Goal: Information Seeking & Learning: Learn about a topic

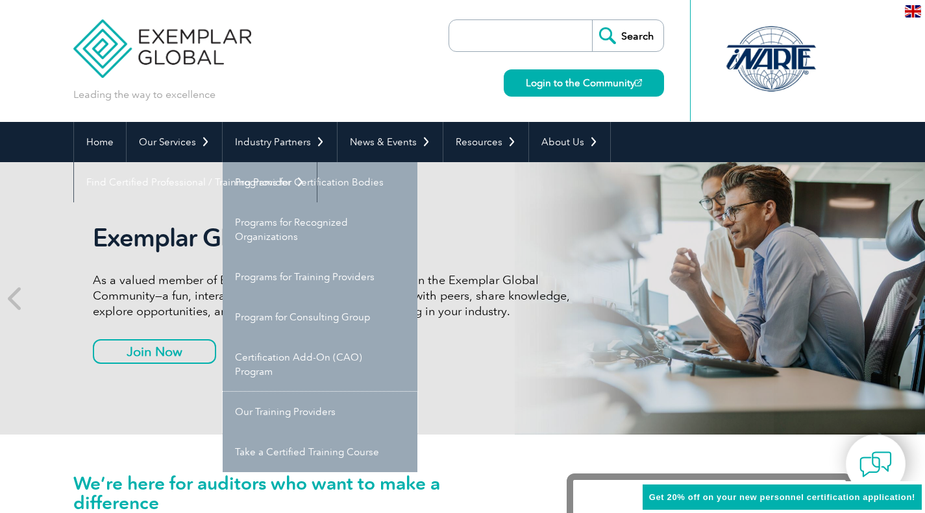
click at [319, 416] on link "Our Training Providers" at bounding box center [320, 412] width 195 height 40
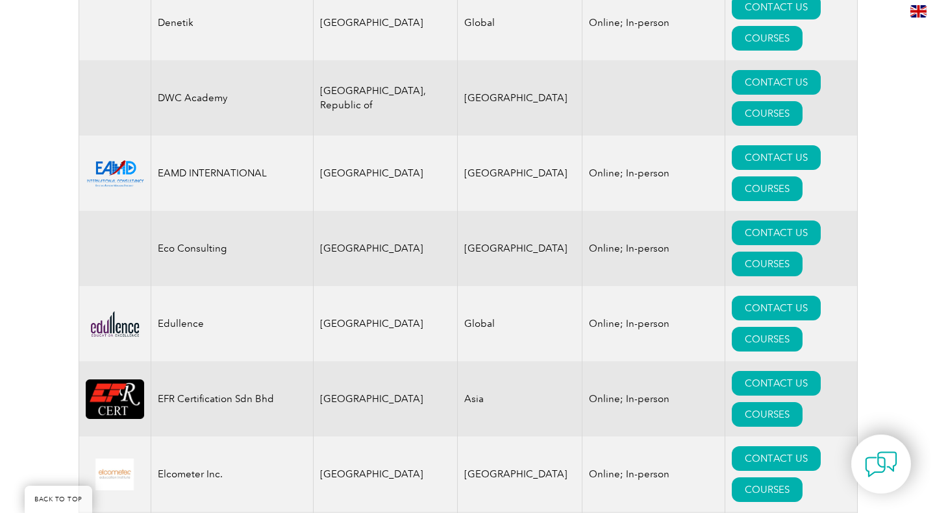
scroll to position [5808, 0]
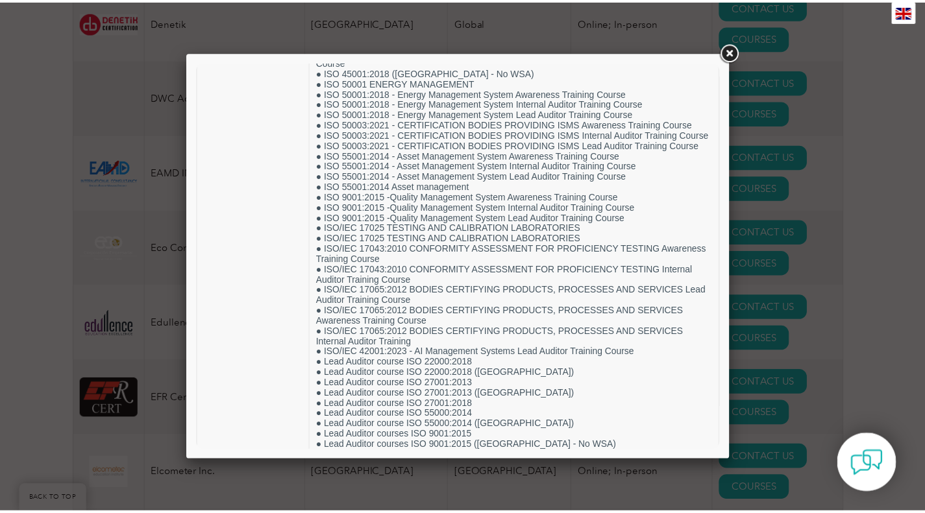
scroll to position [1489, 0]
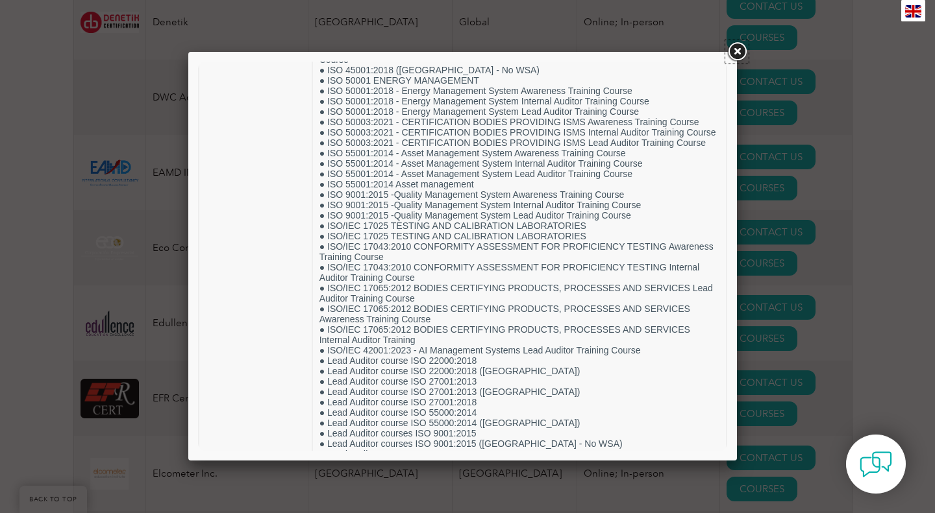
click at [737, 54] on link at bounding box center [736, 51] width 23 height 23
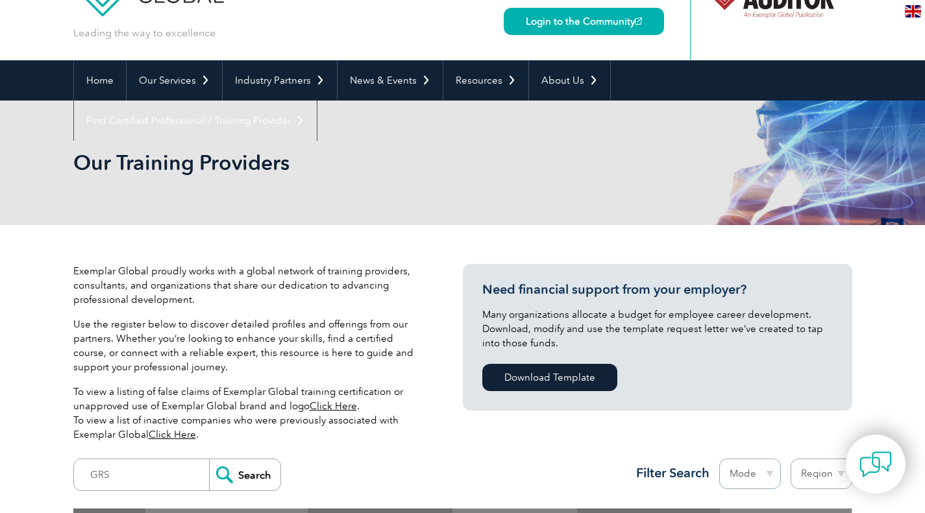
scroll to position [61, 0]
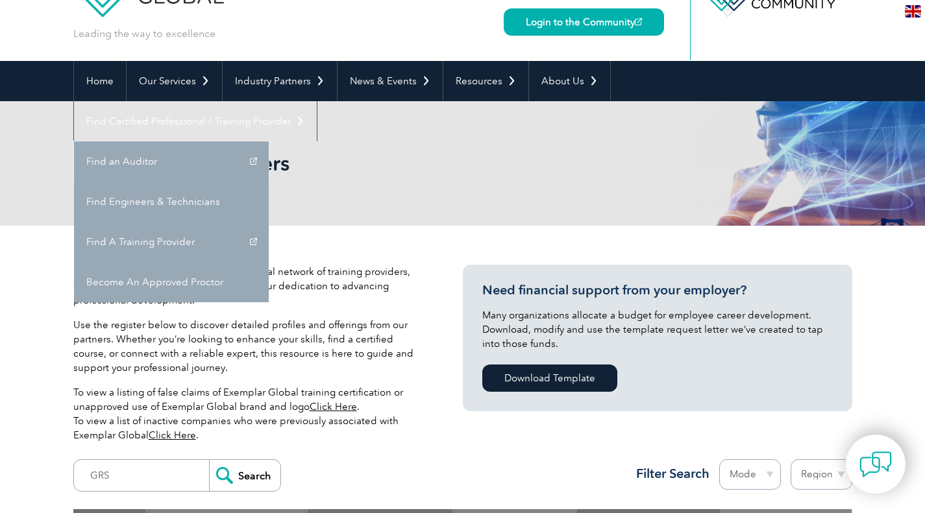
click at [269, 142] on link "Find an Auditor" at bounding box center [171, 162] width 195 height 40
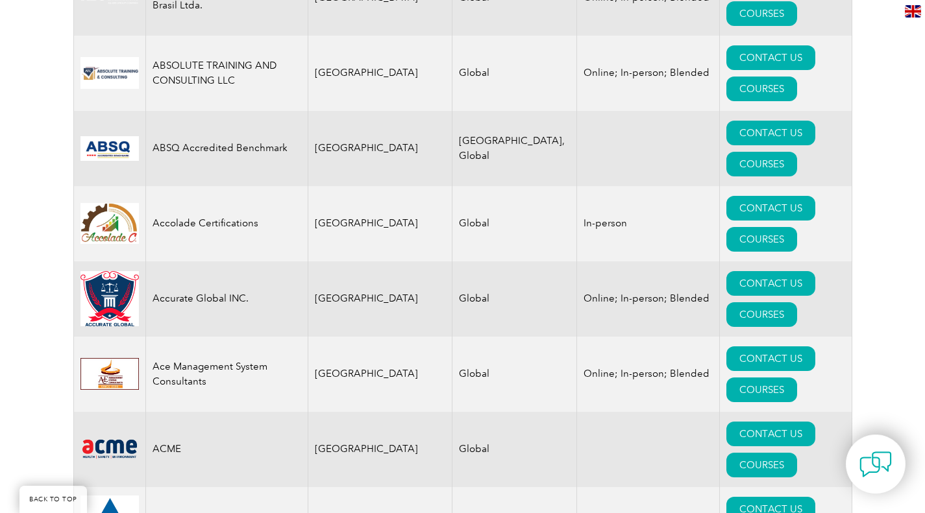
scroll to position [720, 0]
